Goal: Task Accomplishment & Management: Manage account settings

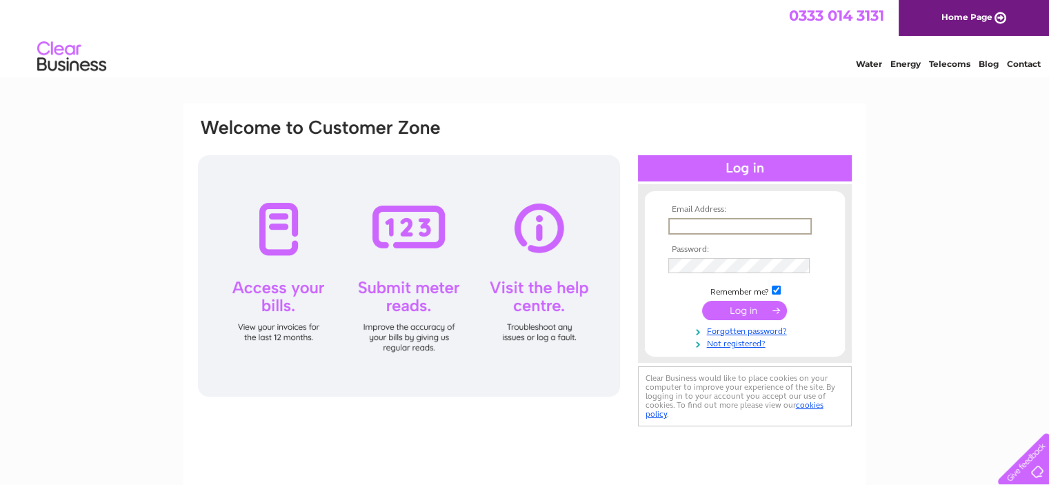
click at [690, 221] on input "text" at bounding box center [740, 226] width 143 height 17
type input "accounts@westhillgarage.com"
click at [740, 312] on input "submit" at bounding box center [744, 309] width 85 height 19
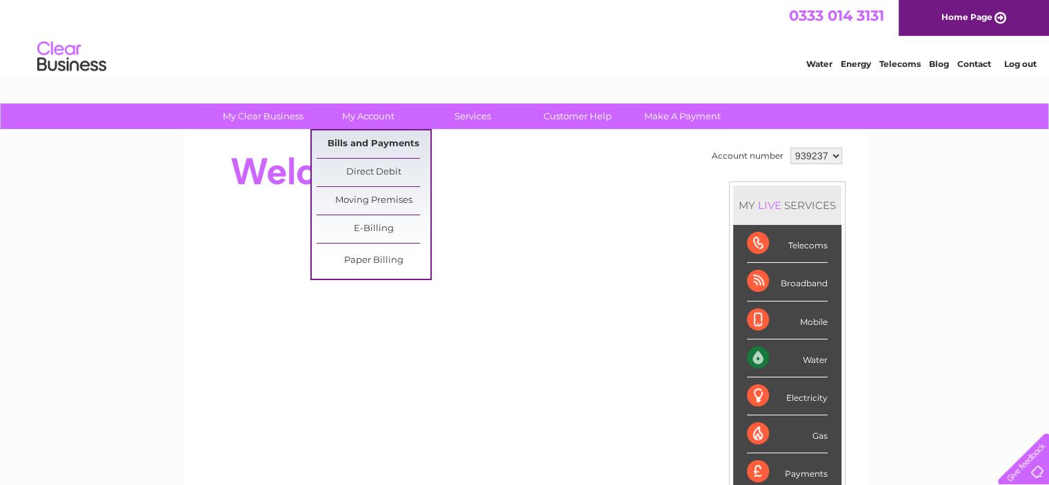
click at [377, 138] on link "Bills and Payments" at bounding box center [374, 144] width 114 height 28
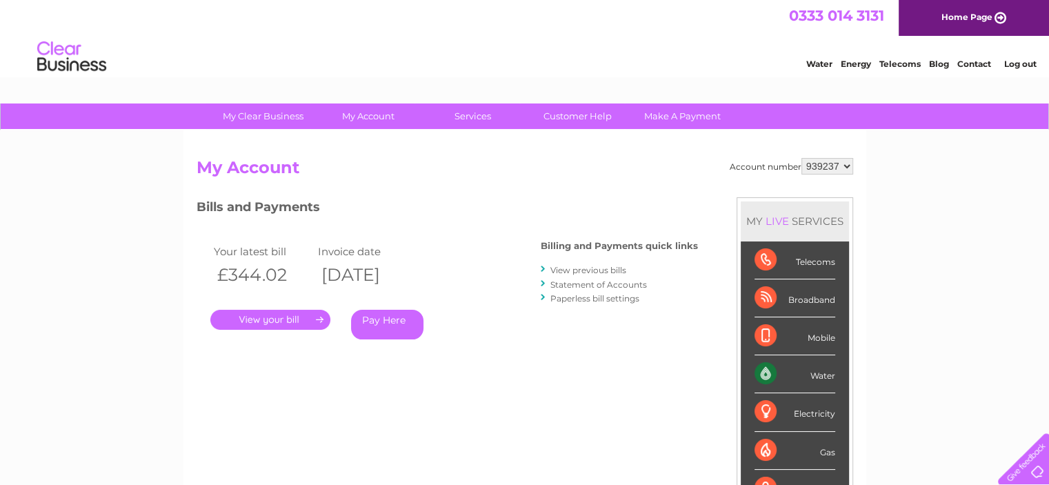
click at [295, 319] on link "." at bounding box center [270, 320] width 120 height 20
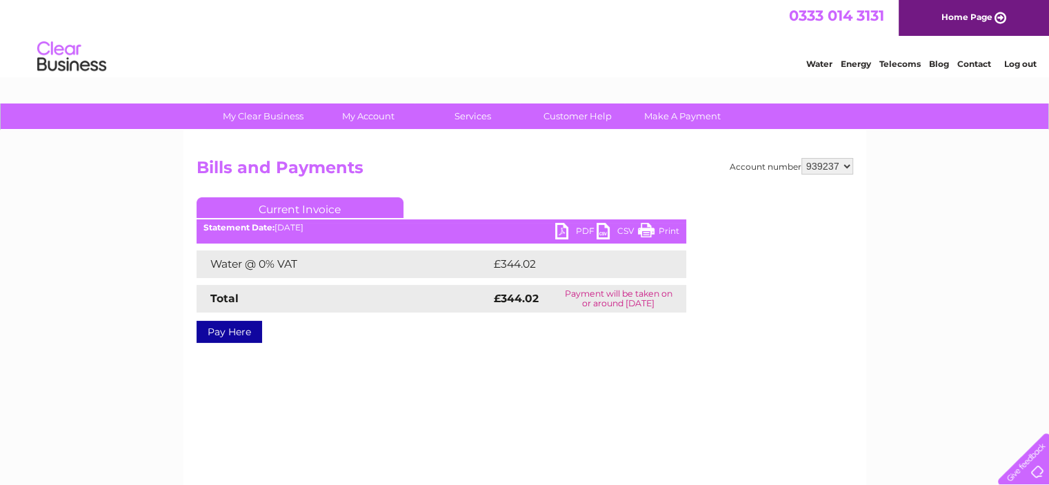
click at [582, 230] on link "PDF" at bounding box center [575, 233] width 41 height 20
click at [562, 230] on link "PDF" at bounding box center [575, 233] width 41 height 20
click at [842, 166] on select "939237 939239 991975" at bounding box center [828, 166] width 52 height 17
select select "939239"
click at [802, 158] on select "939237 939239 991975" at bounding box center [828, 166] width 52 height 17
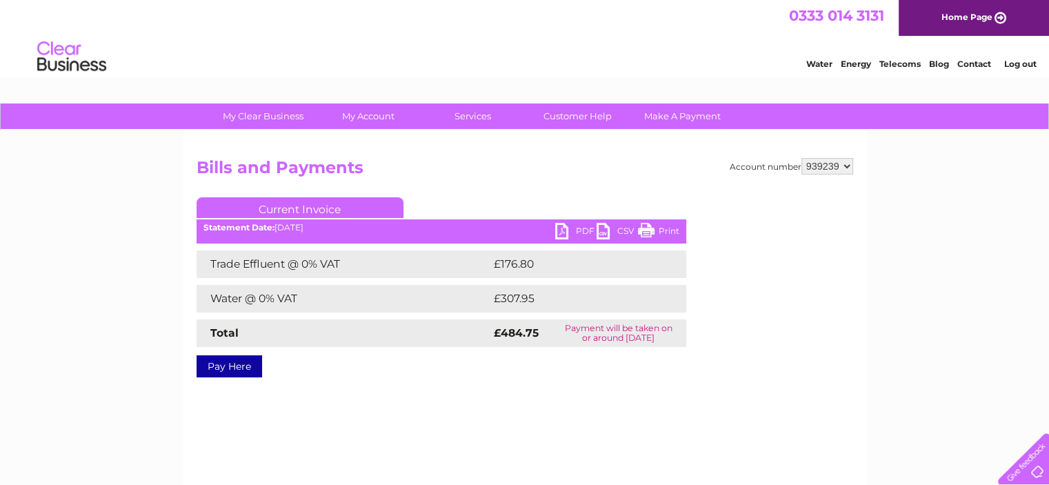
click at [584, 232] on link "PDF" at bounding box center [575, 233] width 41 height 20
click at [850, 165] on select "939237 939239 991975" at bounding box center [828, 166] width 52 height 17
select select "991975"
click at [802, 158] on select "939237 939239 991975" at bounding box center [828, 166] width 52 height 17
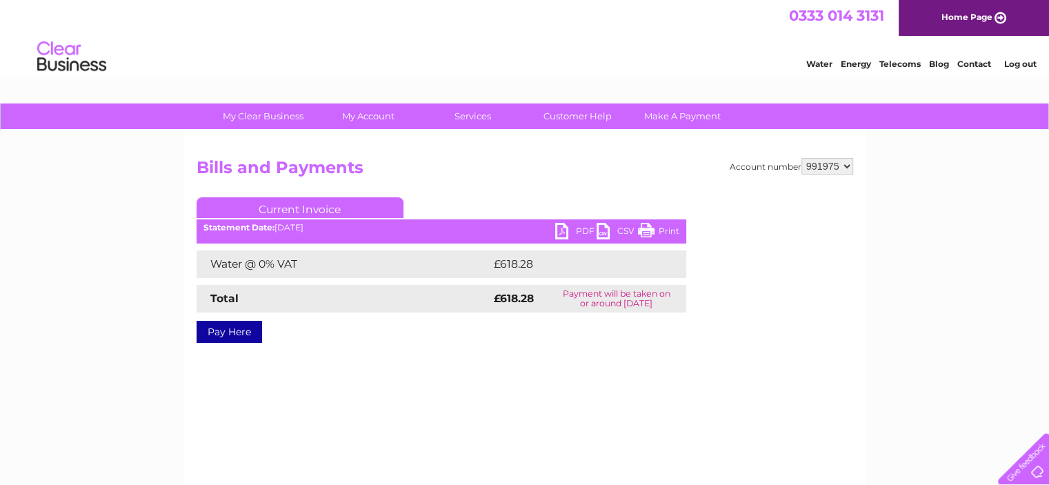
click at [573, 227] on link "PDF" at bounding box center [575, 233] width 41 height 20
